Goal: Task Accomplishment & Management: Complete application form

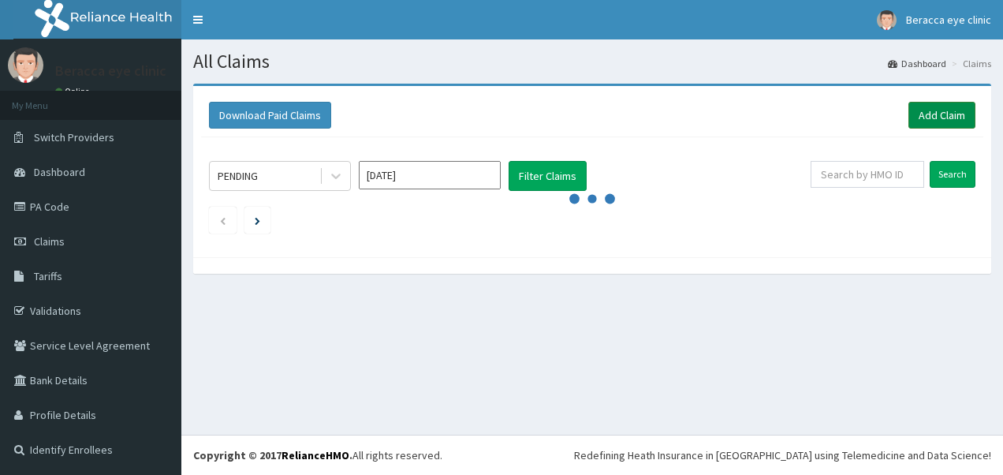
click at [930, 110] on link "Add Claim" at bounding box center [941, 115] width 67 height 27
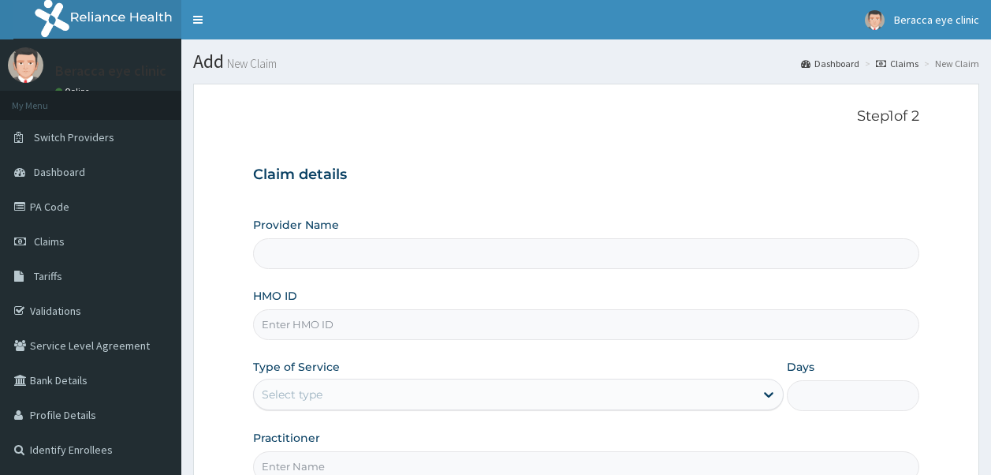
type input "Beracca Eye Clinic Limited- [GEOGRAPHIC_DATA]"
click at [386, 326] on input "HMO ID" at bounding box center [586, 324] width 667 height 31
type input "STZ/10198/B"
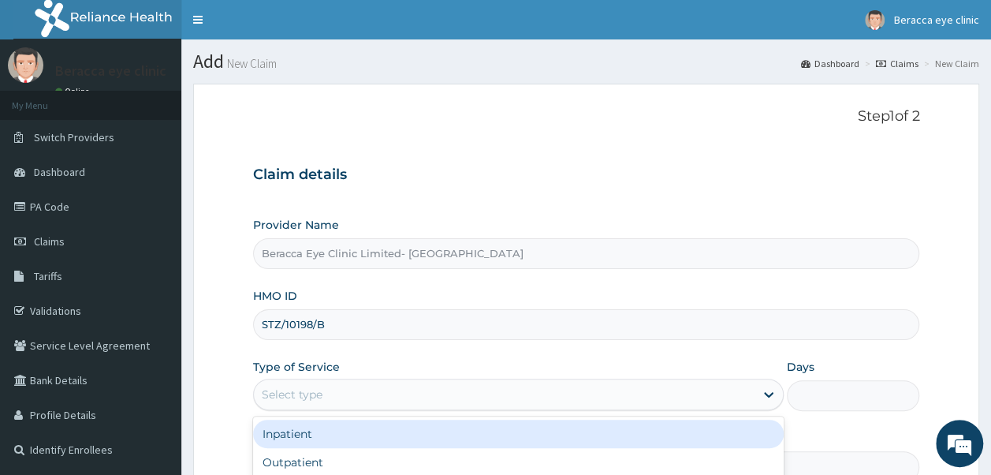
click at [300, 391] on div "Select type" at bounding box center [292, 394] width 61 height 16
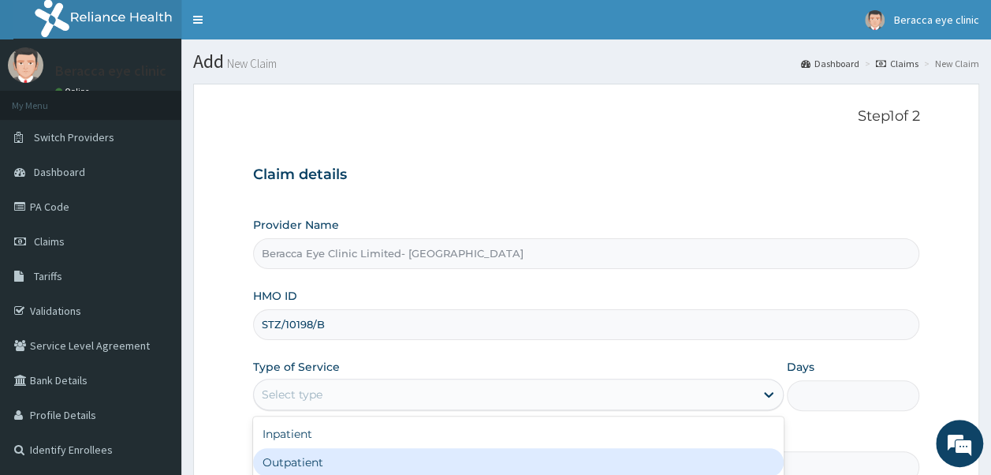
click at [306, 465] on div "Outpatient" at bounding box center [518, 462] width 531 height 28
type input "1"
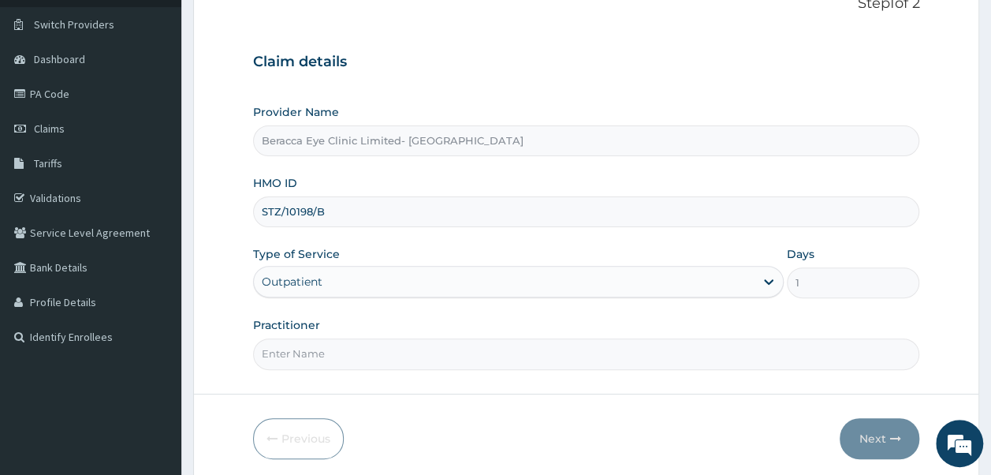
scroll to position [121, 0]
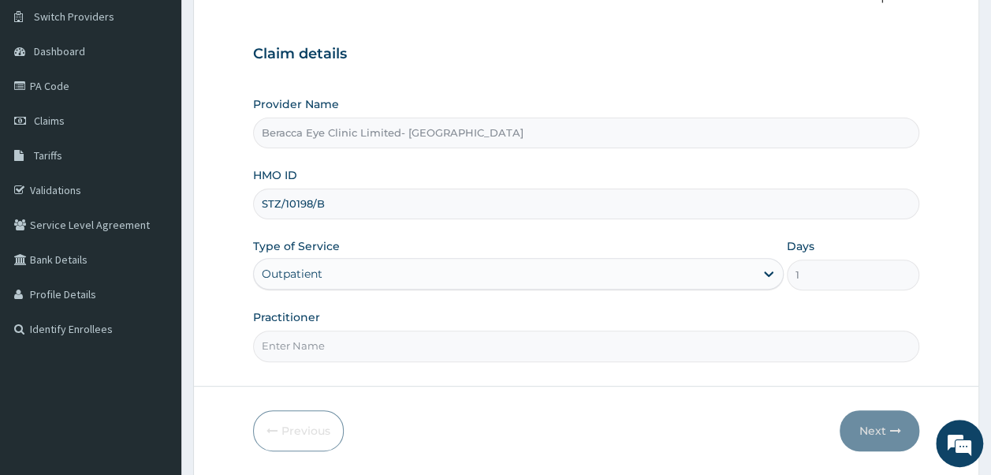
click at [431, 343] on input "Practitioner" at bounding box center [586, 345] width 667 height 31
type input "DR.GAIL"
click at [878, 430] on button "Next" at bounding box center [880, 430] width 80 height 41
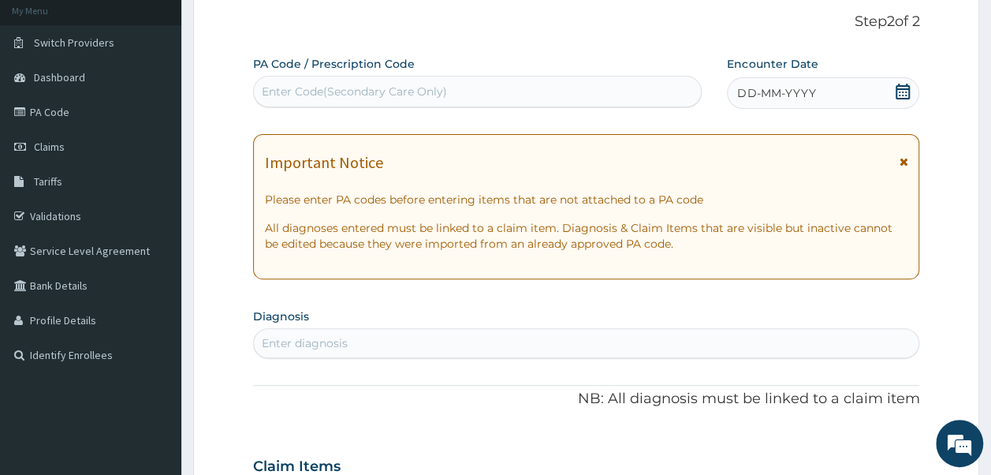
scroll to position [0, 0]
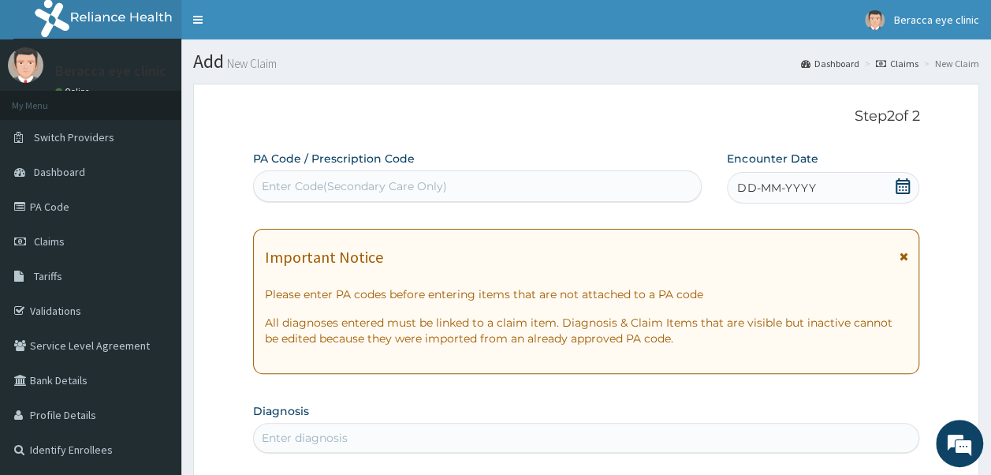
click at [904, 183] on icon at bounding box center [903, 186] width 14 height 16
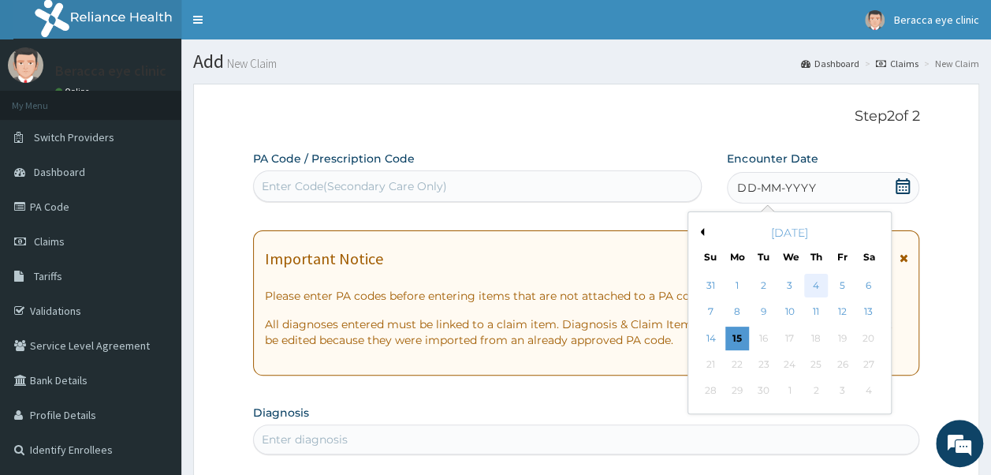
click at [815, 287] on div "4" at bounding box center [816, 286] width 24 height 24
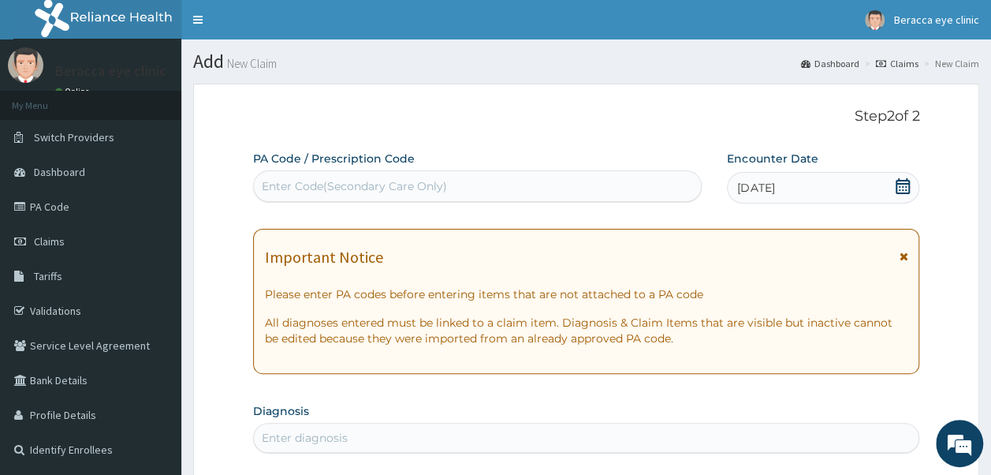
click at [537, 189] on div "Enter Code(Secondary Care Only)" at bounding box center [478, 185] width 448 height 25
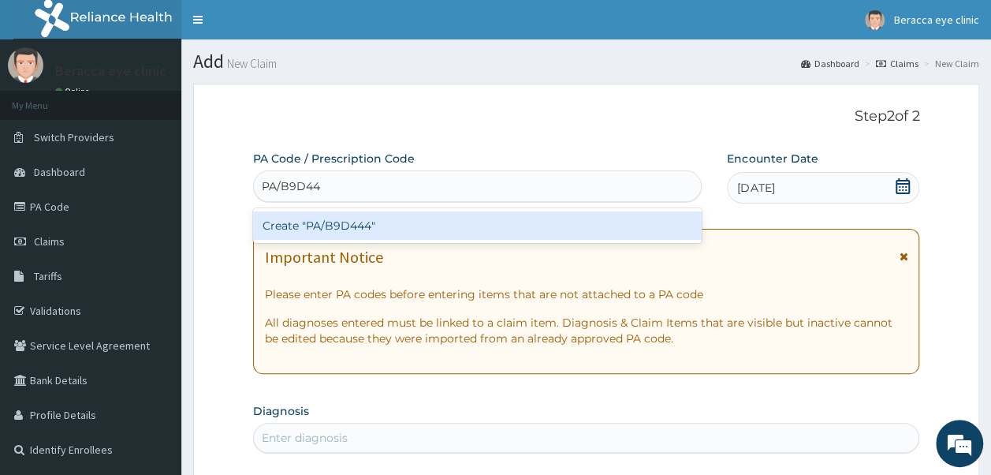
type input "PA/B9D444"
click at [460, 234] on div "Create "PA/B9D444"" at bounding box center [477, 225] width 449 height 28
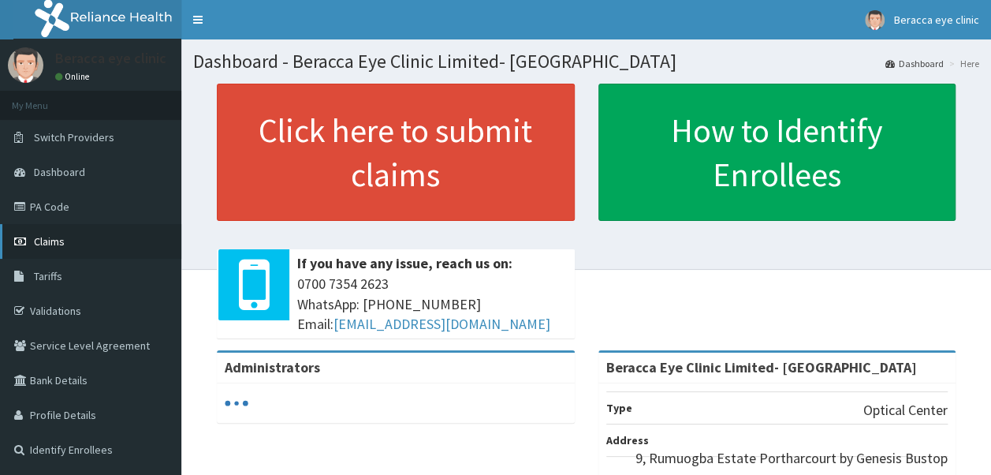
click at [51, 244] on span "Claims" at bounding box center [49, 241] width 31 height 14
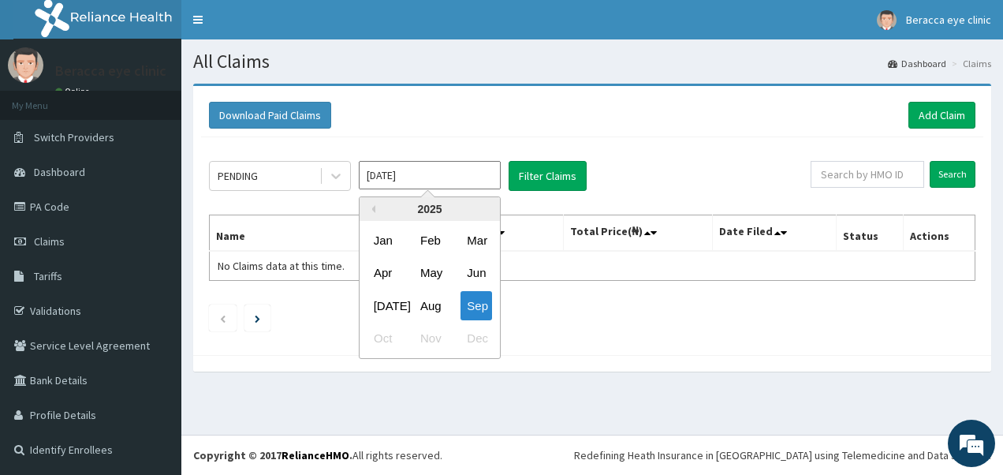
click at [476, 183] on input "Sep 2025" at bounding box center [430, 175] width 142 height 28
click at [442, 304] on div "Aug" at bounding box center [430, 305] width 32 height 29
type input "Aug 2025"
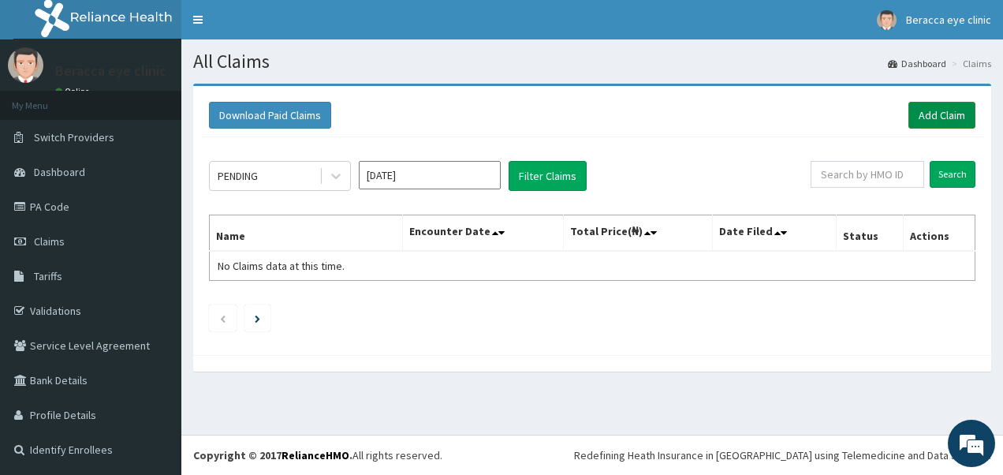
click at [926, 114] on link "Add Claim" at bounding box center [941, 115] width 67 height 27
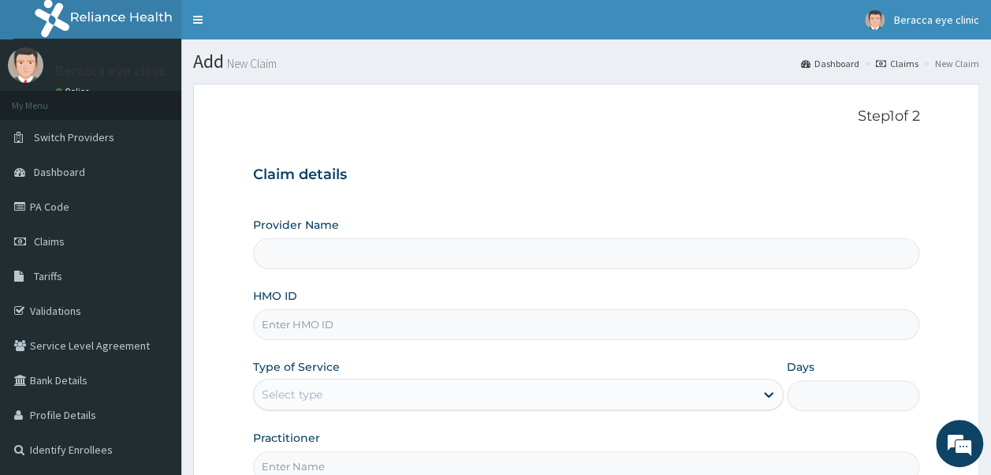
type input "Beracca Eye Clinic Limited- [GEOGRAPHIC_DATA]"
click at [460, 330] on input "HMO ID" at bounding box center [586, 324] width 667 height 31
click at [311, 320] on input "ZTZ/19189/B" at bounding box center [586, 324] width 667 height 31
type input "ZTZ/10198/B"
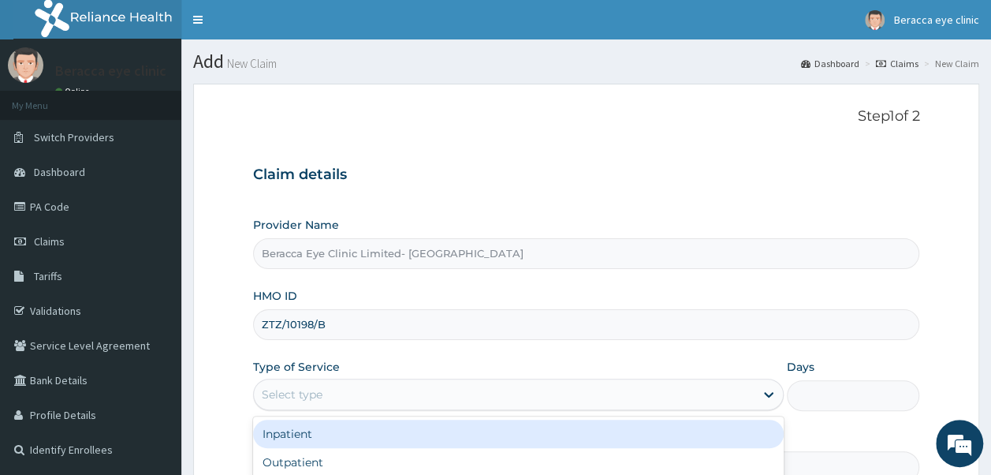
click at [304, 383] on div "Select type" at bounding box center [504, 394] width 501 height 25
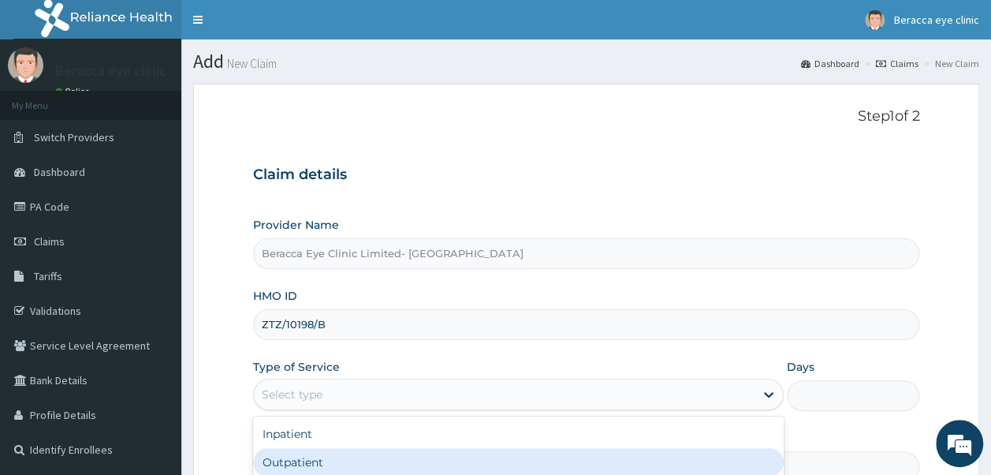
click at [315, 459] on div "Outpatient" at bounding box center [518, 462] width 531 height 28
type input "1"
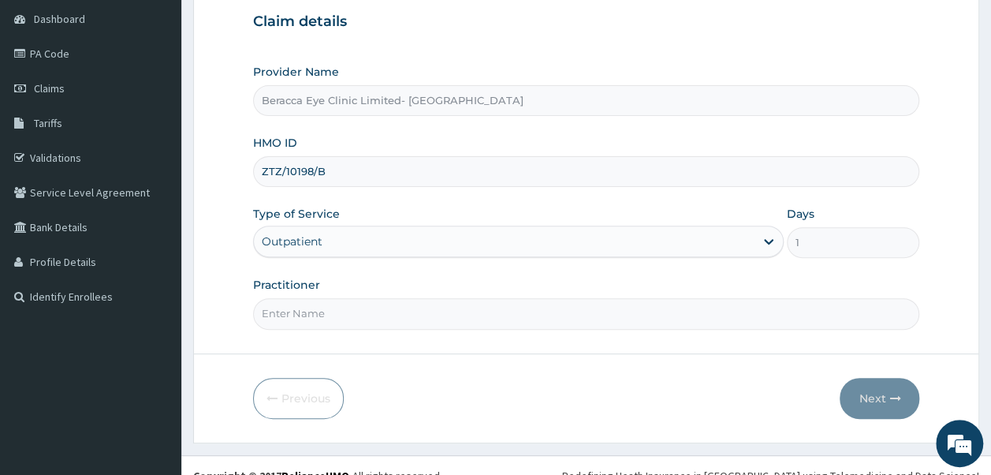
scroll to position [170, 0]
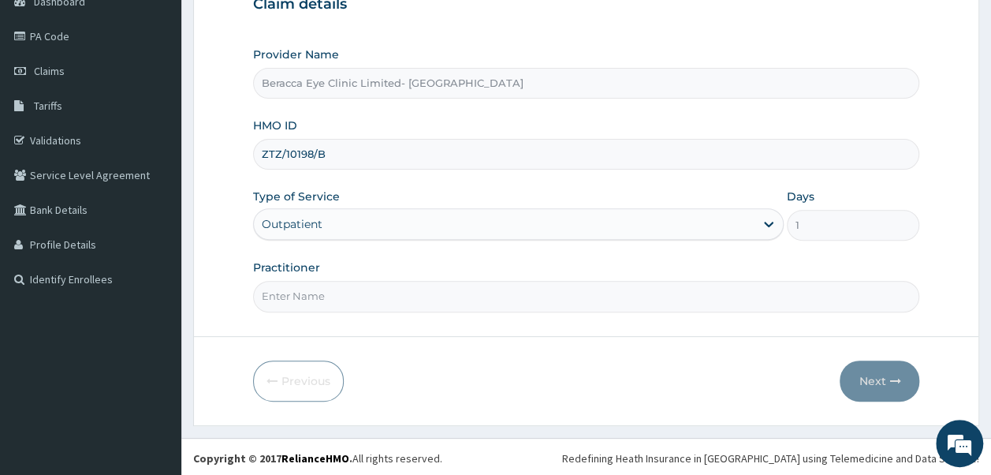
click at [528, 303] on input "Practitioner" at bounding box center [586, 296] width 667 height 31
type input "Dr. GAIL"
click at [863, 375] on button "Next" at bounding box center [880, 380] width 80 height 41
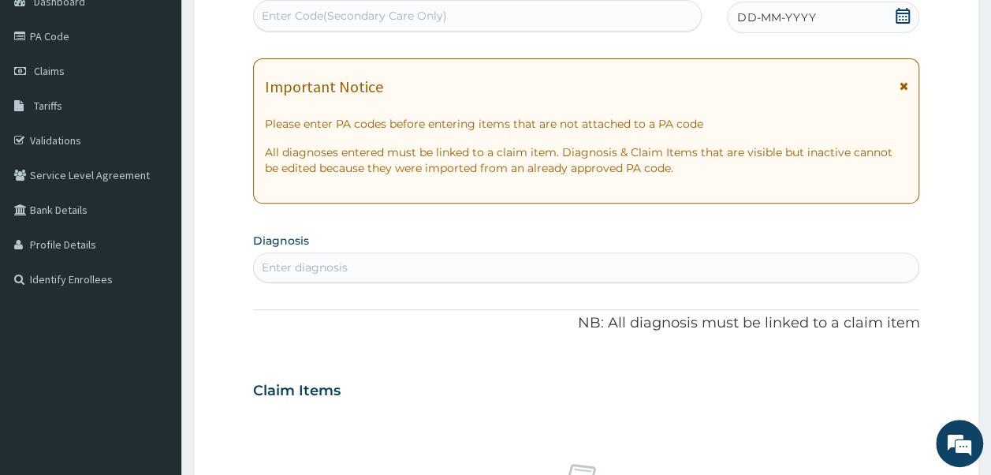
click at [788, 24] on span "DD-MM-YYYY" at bounding box center [776, 17] width 78 height 16
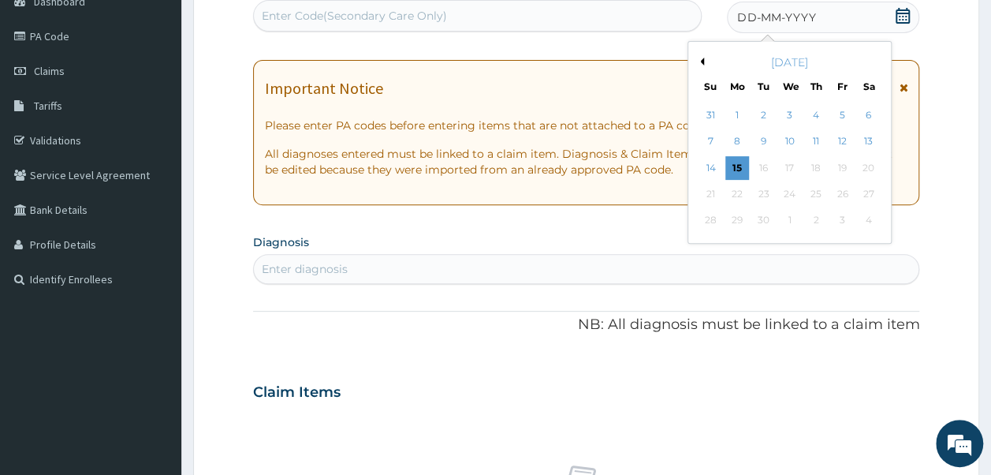
click at [697, 56] on div "[DATE]" at bounding box center [790, 62] width 190 height 16
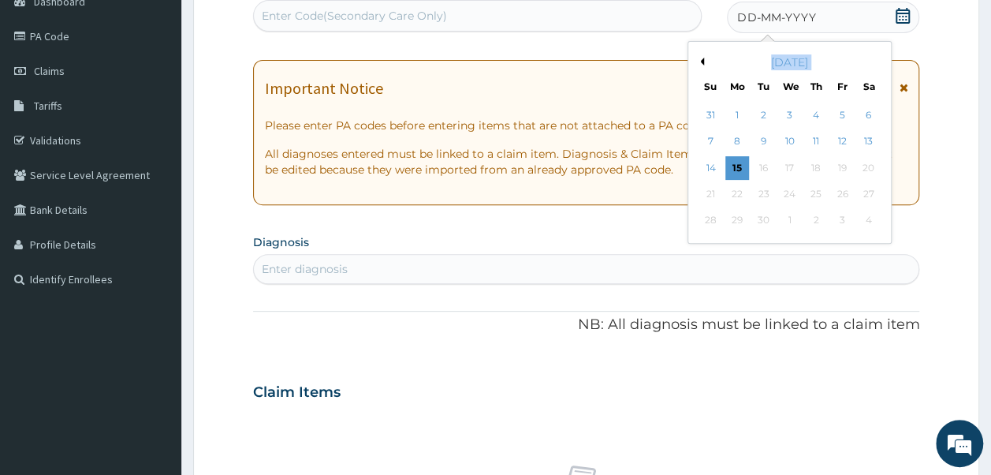
click at [697, 56] on div "[DATE]" at bounding box center [790, 62] width 190 height 16
click at [668, 330] on p "NB: All diagnosis must be linked to a claim item" at bounding box center [586, 325] width 667 height 20
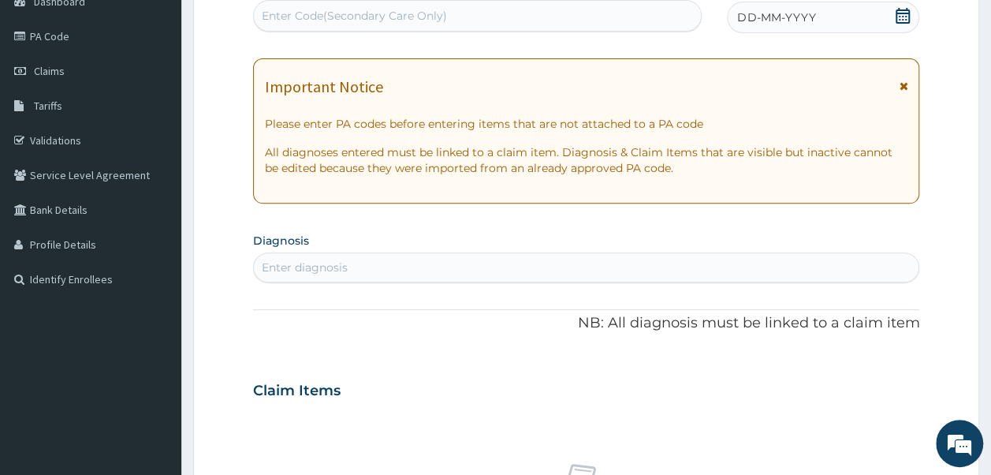
click at [901, 18] on icon at bounding box center [903, 16] width 16 height 16
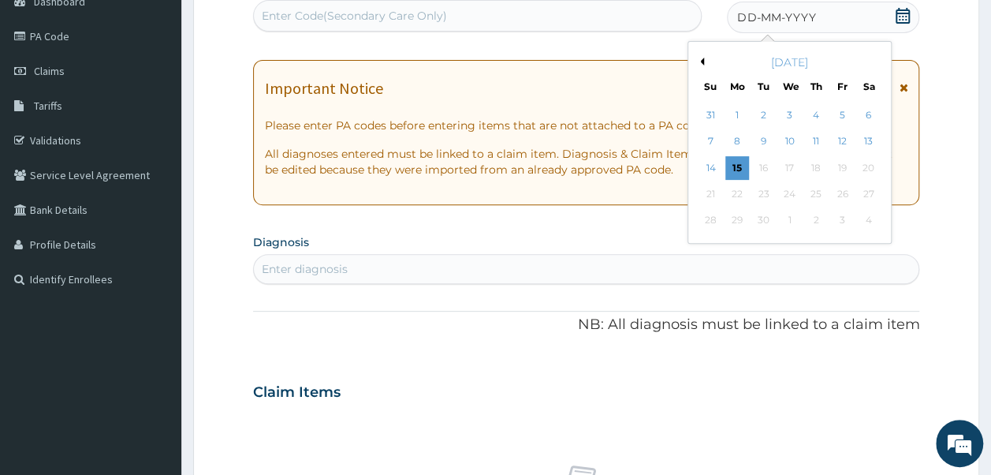
click at [702, 61] on button "Previous Month" at bounding box center [700, 62] width 8 height 8
click at [877, 57] on div "[DATE]" at bounding box center [790, 62] width 190 height 16
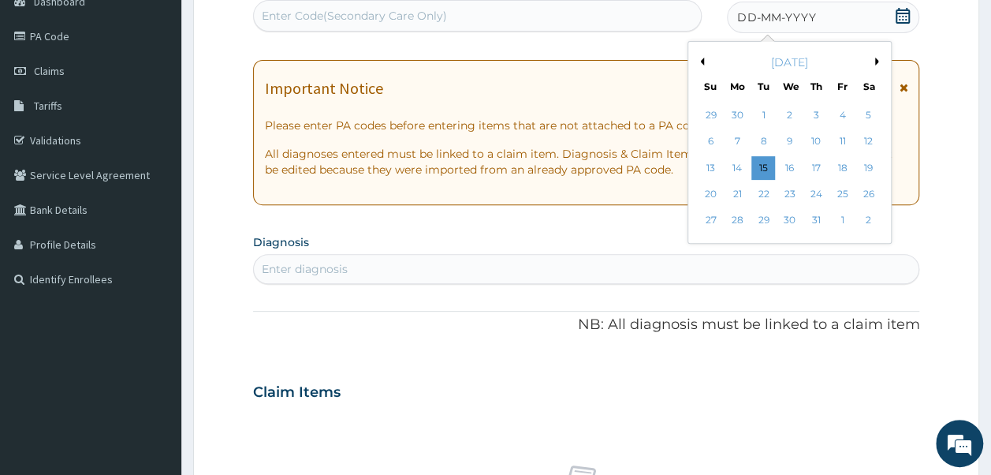
click at [877, 61] on button "Next Month" at bounding box center [879, 62] width 8 height 8
click at [737, 138] on div "4" at bounding box center [737, 142] width 24 height 24
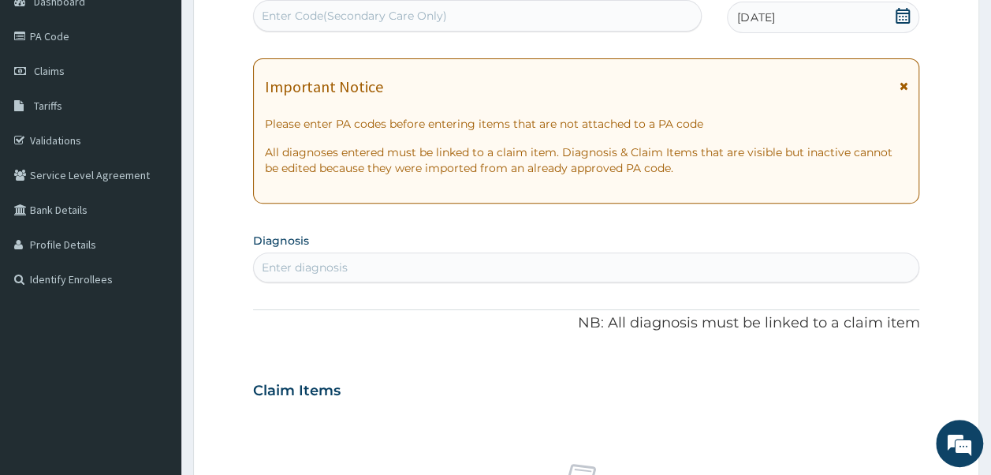
click at [582, 26] on div "Enter Code(Secondary Care Only)" at bounding box center [478, 15] width 448 height 25
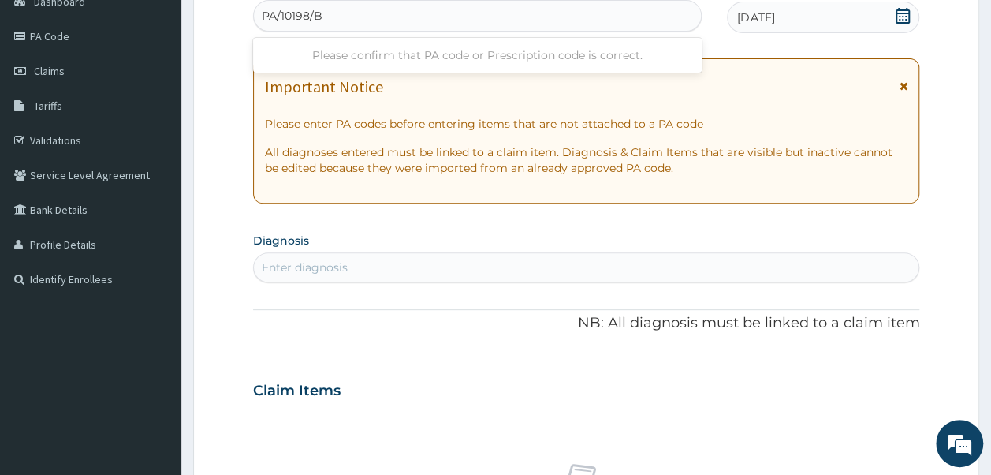
type input "PA/10198/B"
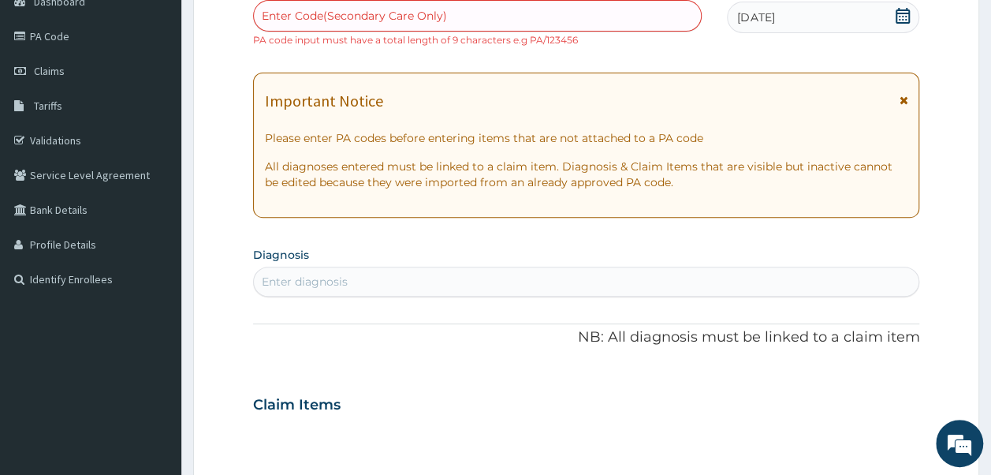
click at [785, 60] on div "PA Code / Prescription Code Enter Code(Secondary Care Only) PA code input must …" at bounding box center [586, 395] width 667 height 830
